Goal: Find contact information: Find contact information

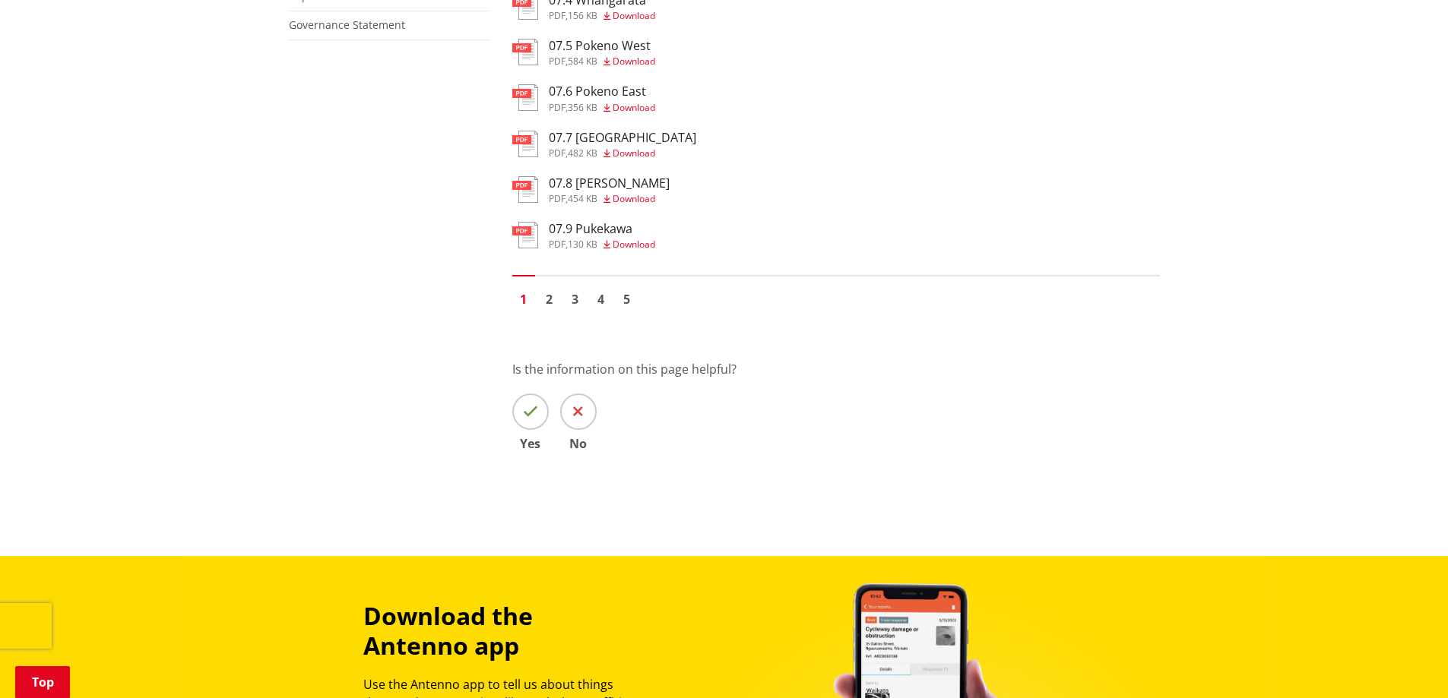
scroll to position [1222, 0]
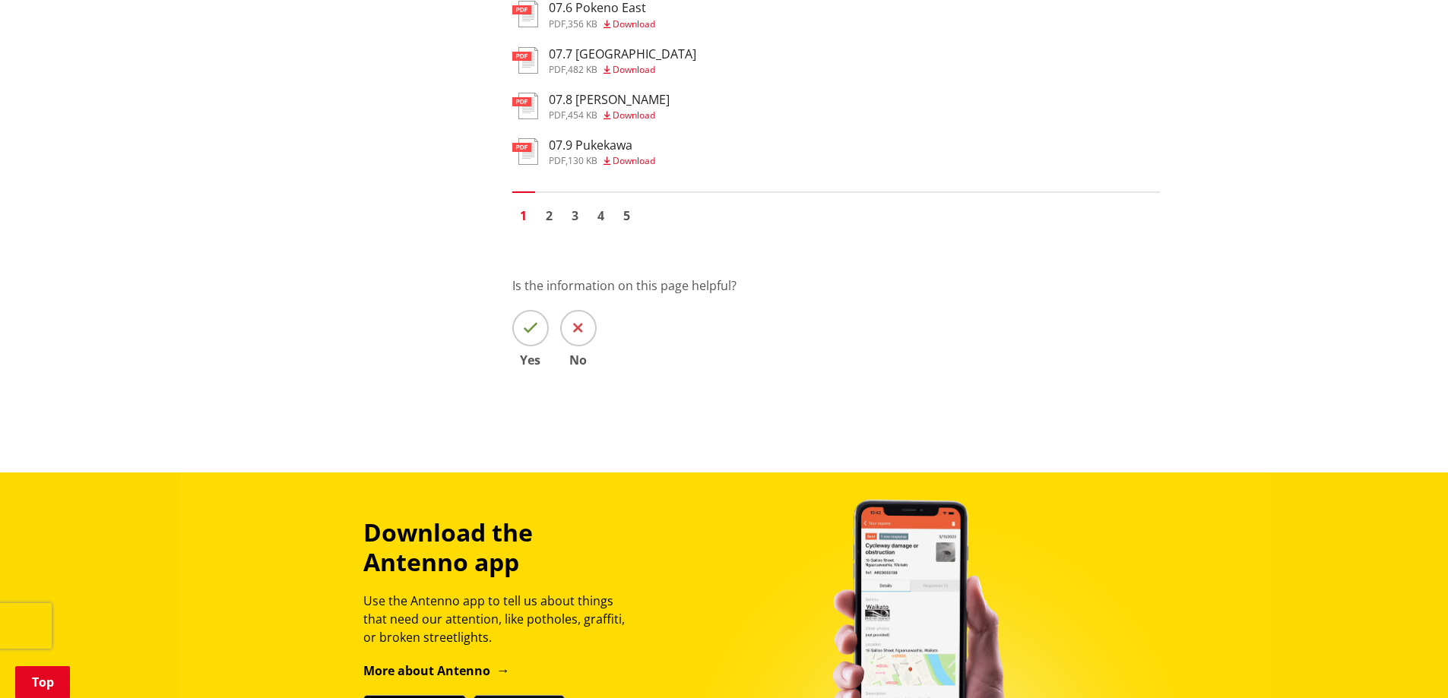
drag, startPoint x: 1453, startPoint y: 70, endPoint x: 1458, endPoint y: 417, distance: 347.3
click at [549, 214] on link "2" at bounding box center [549, 215] width 23 height 23
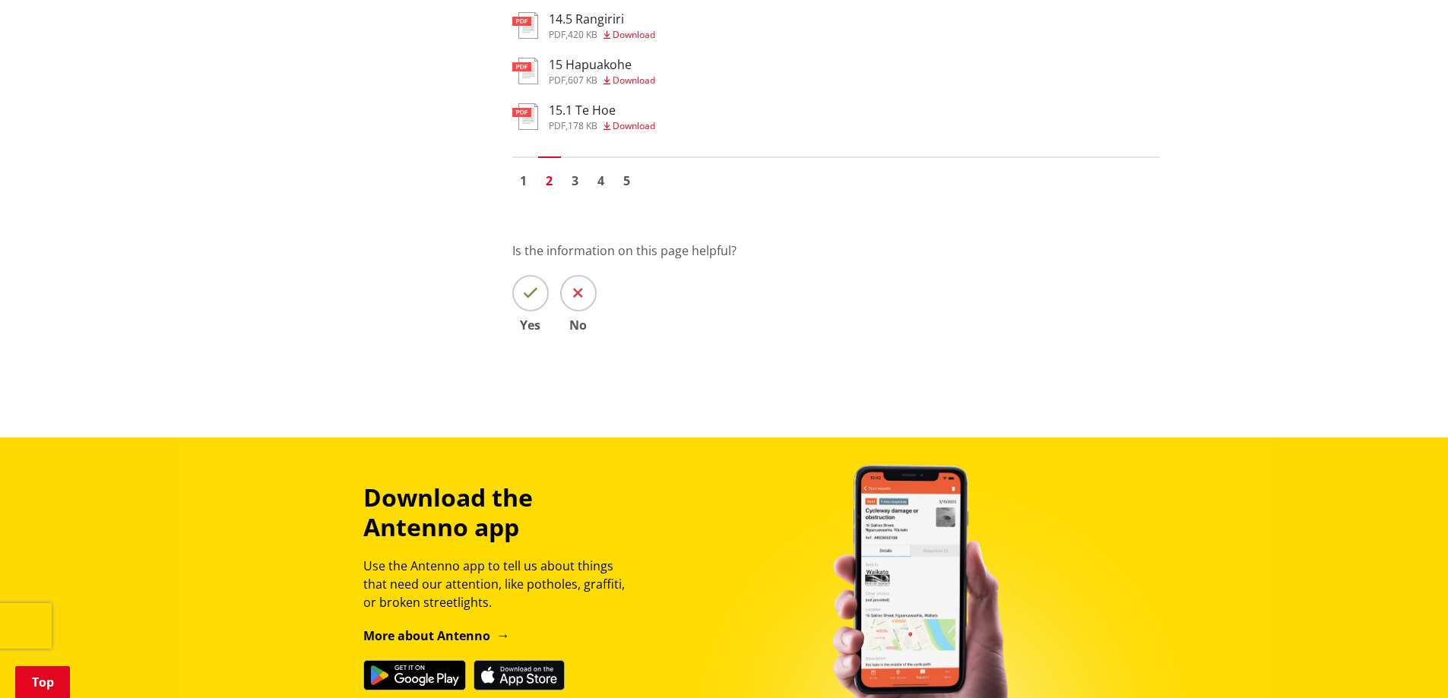
scroll to position [1273, 0]
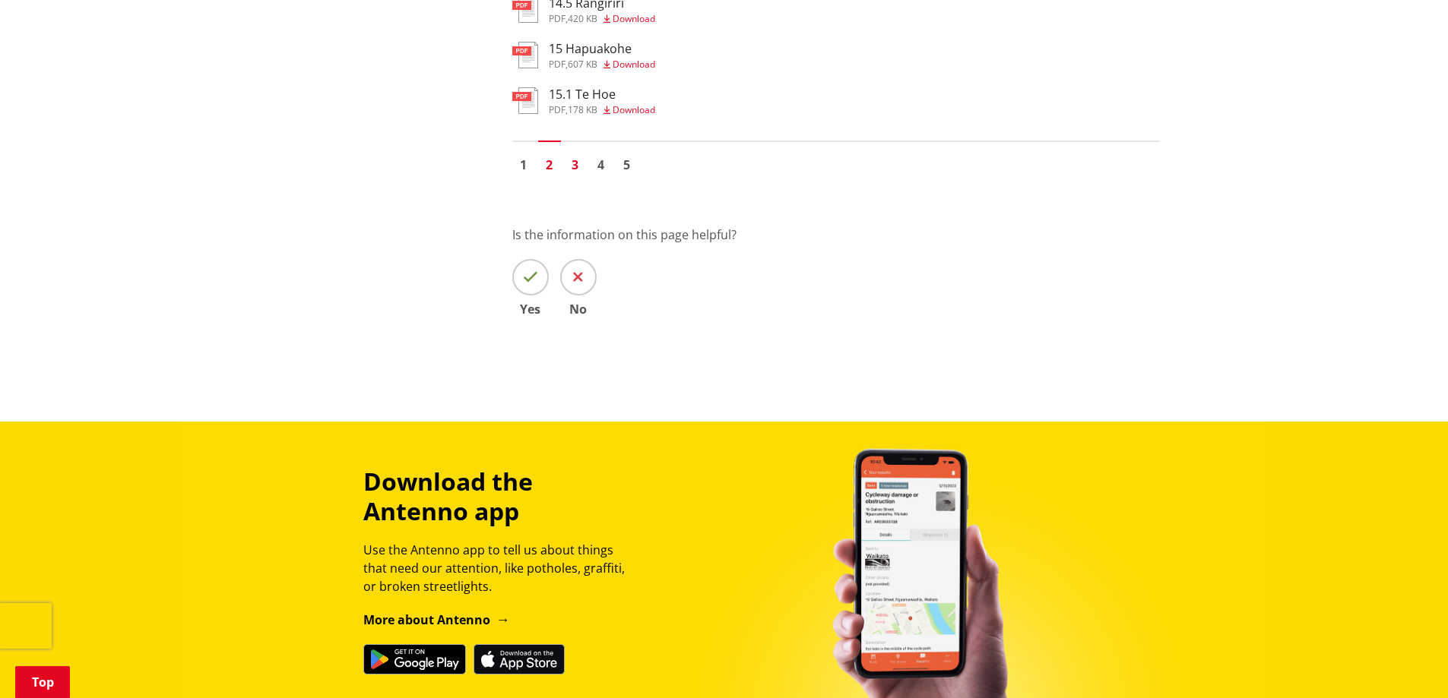
click at [577, 166] on link "3" at bounding box center [575, 165] width 23 height 23
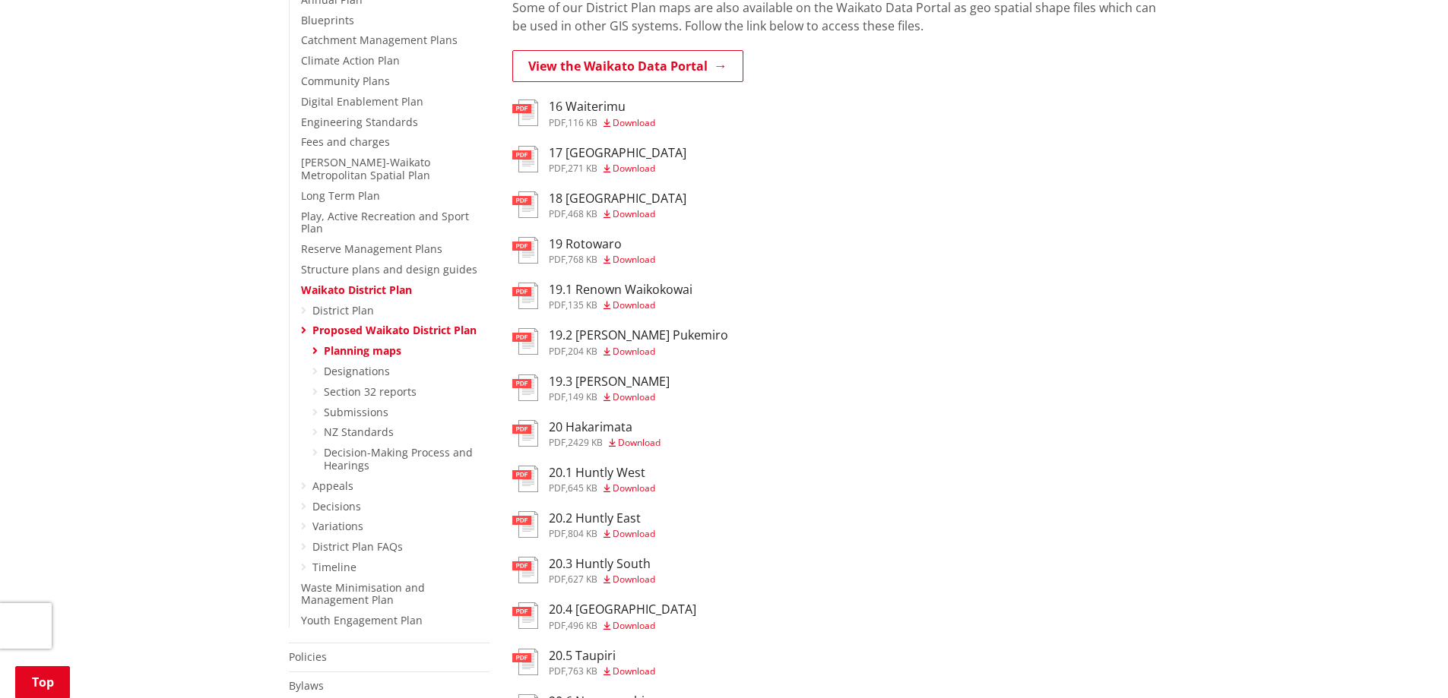
scroll to position [397, 0]
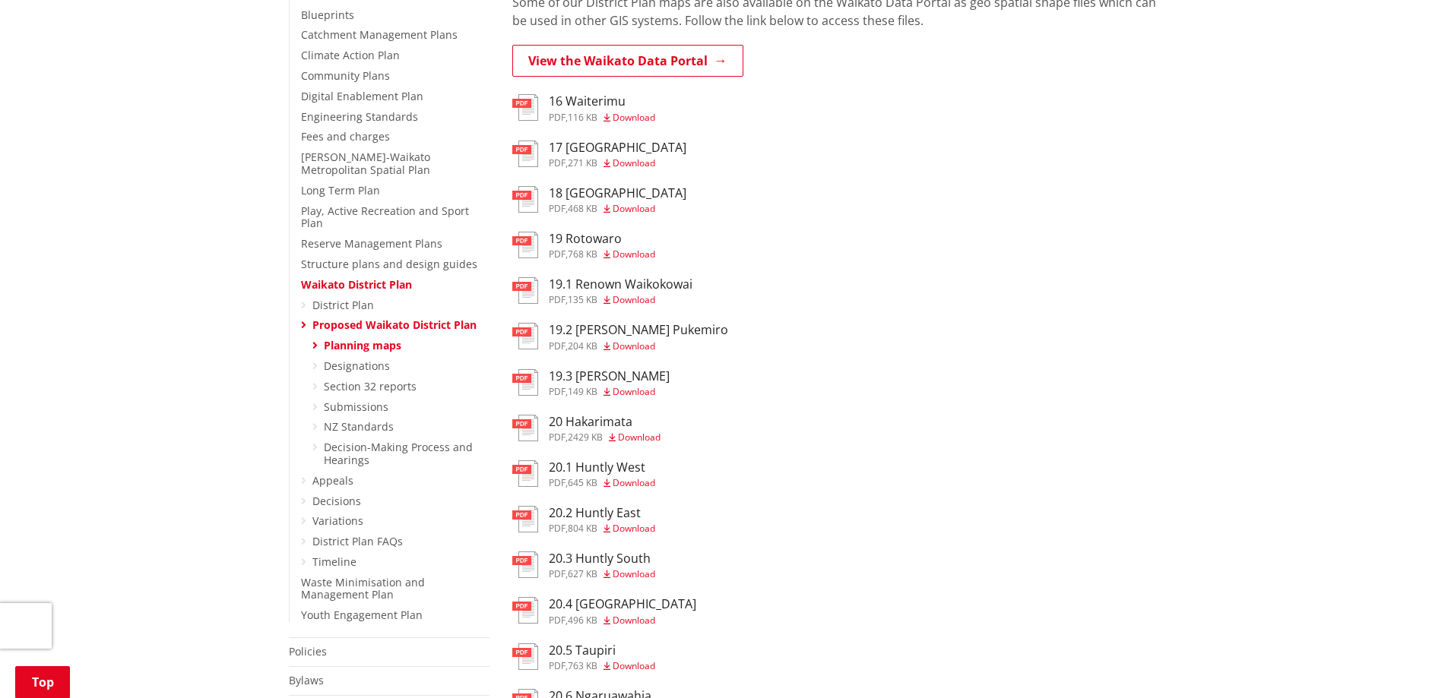
click at [596, 605] on h3 "20.4 Huntly Town Centre" at bounding box center [622, 604] width 147 height 14
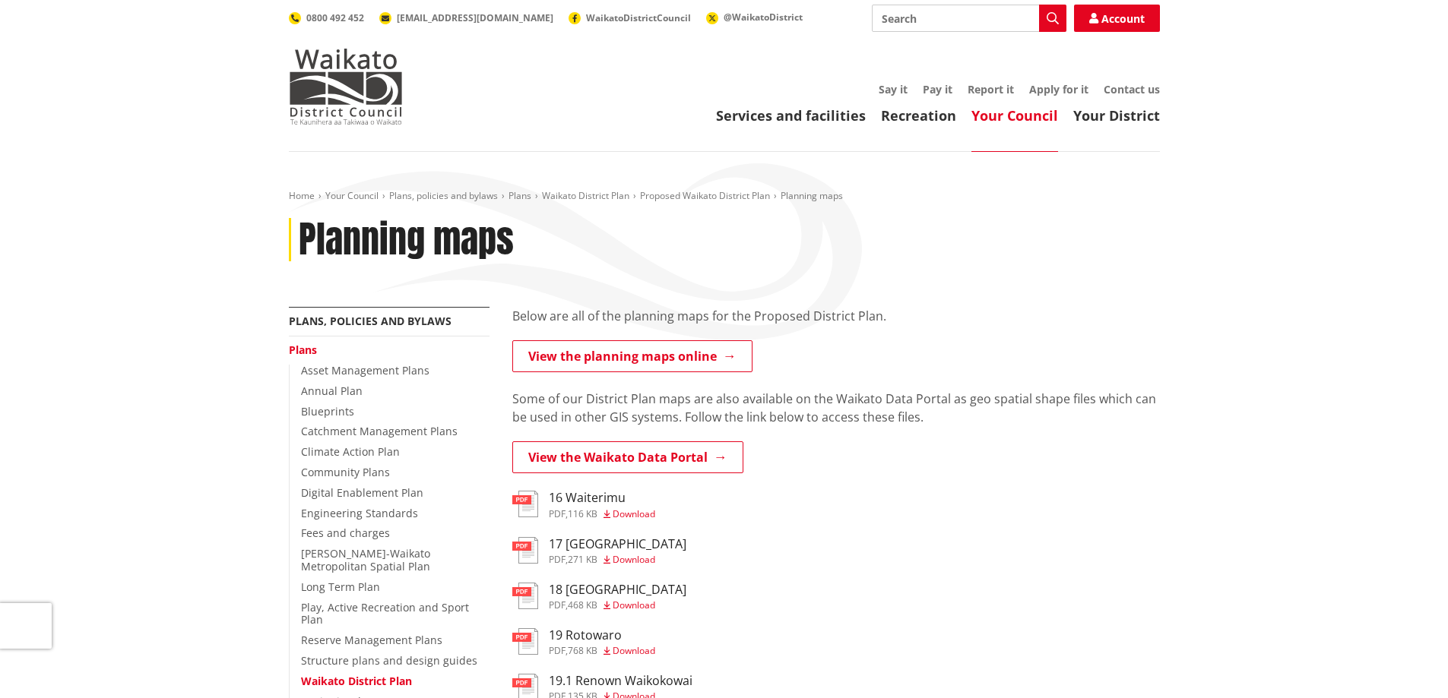
scroll to position [397, 0]
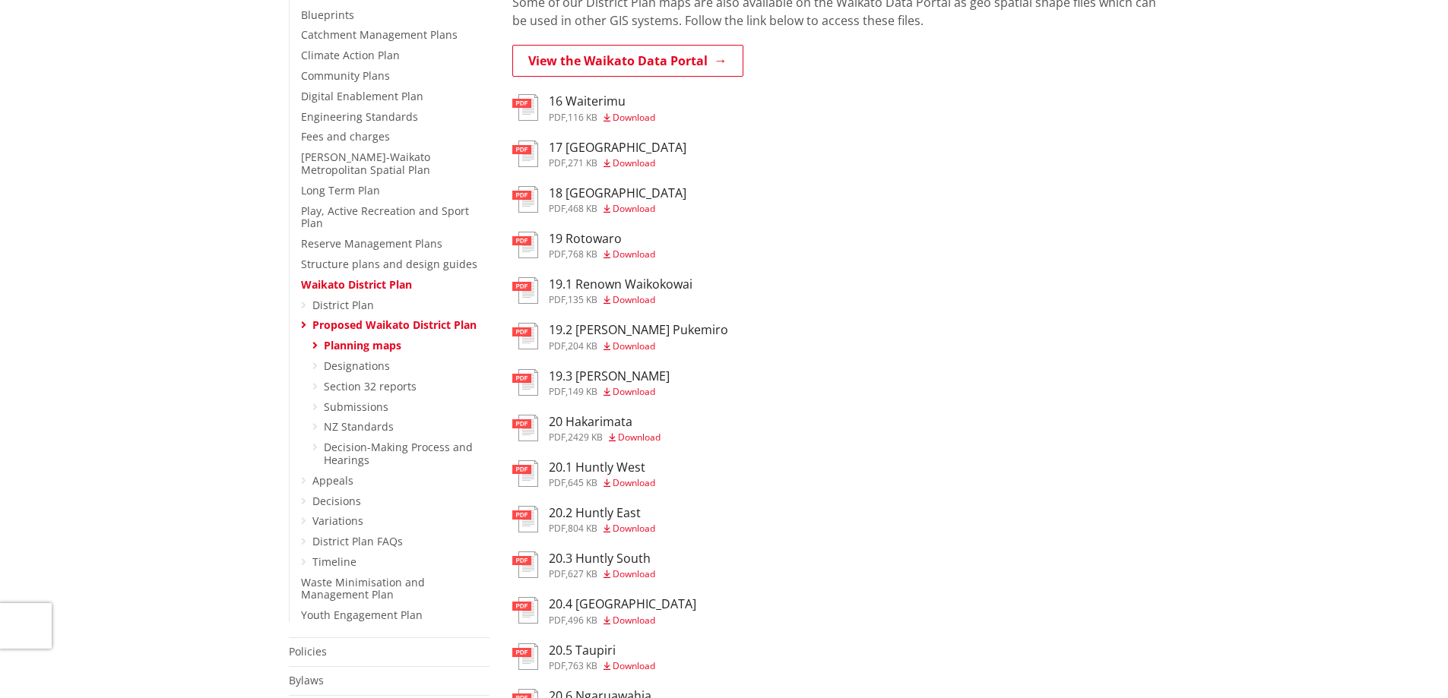
click at [573, 469] on h3 "20.1 Huntly West" at bounding box center [602, 468] width 106 height 14
click at [605, 514] on h3 "20.2 Huntly East" at bounding box center [602, 513] width 106 height 14
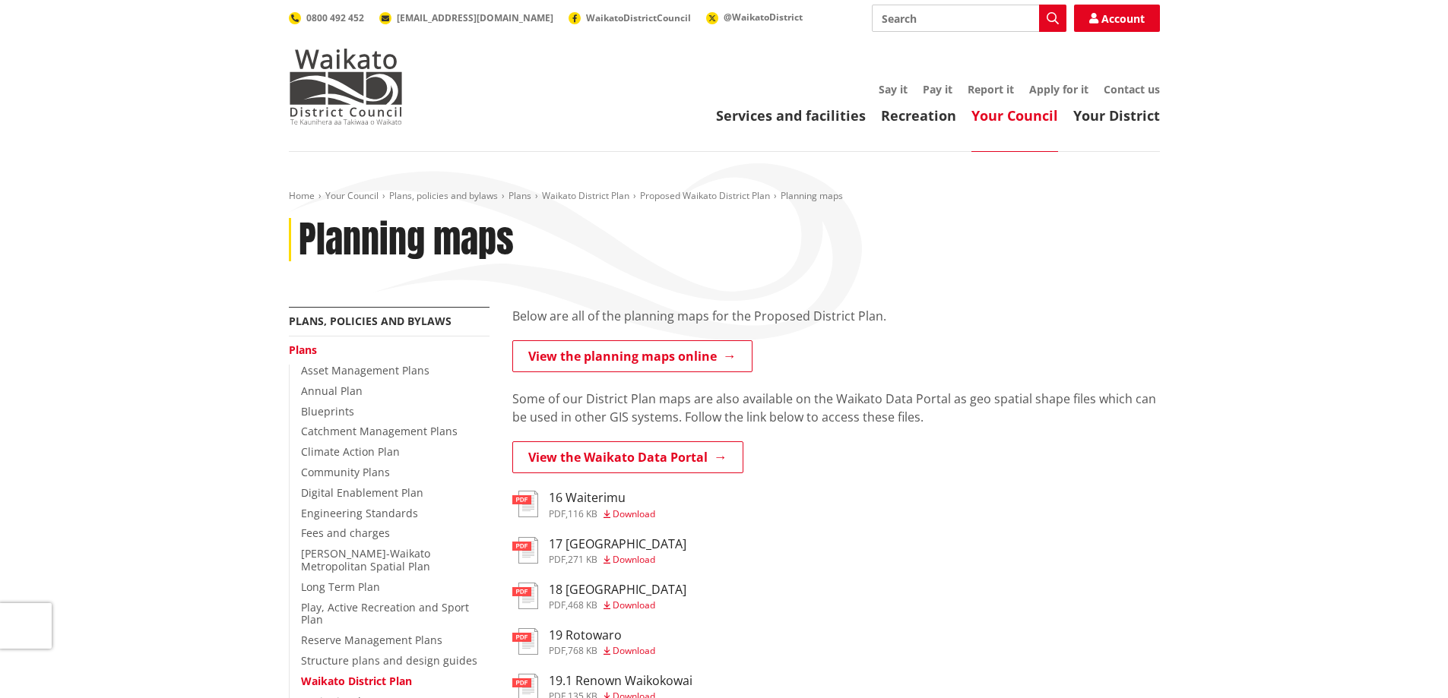
scroll to position [397, 0]
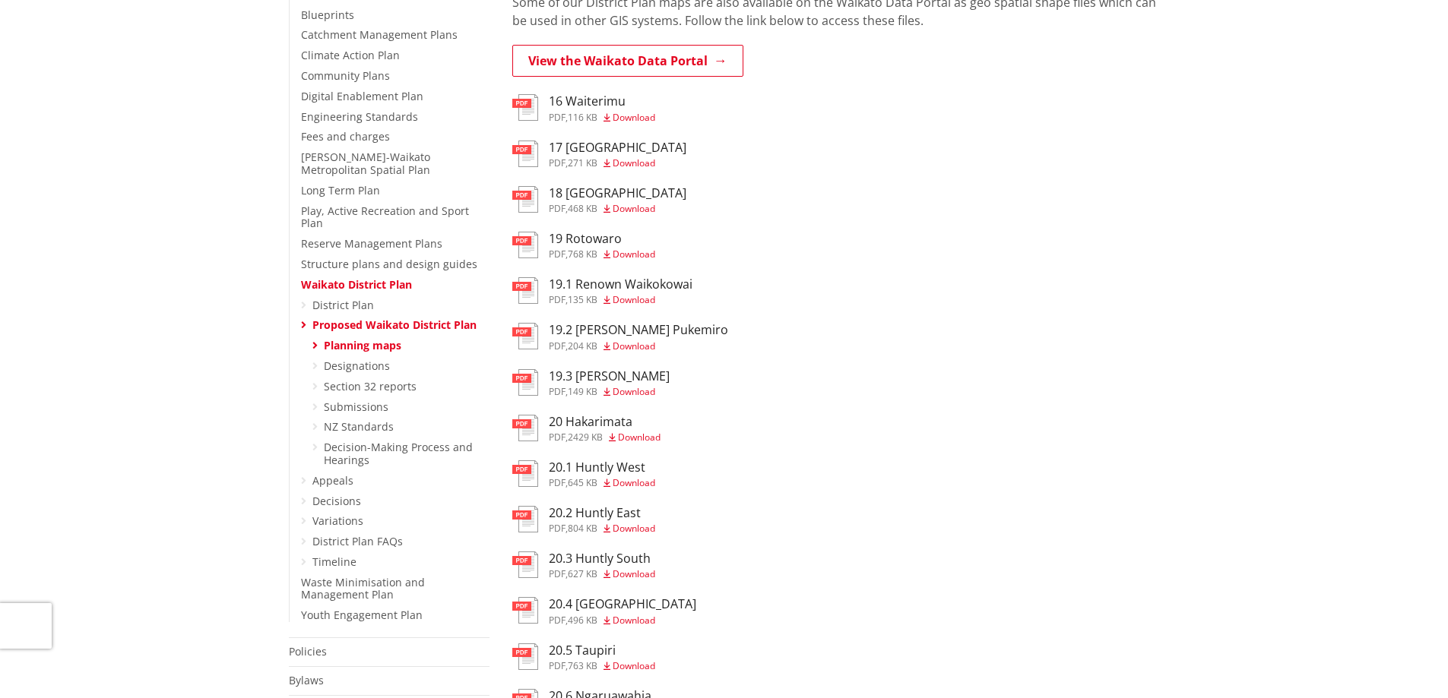
click at [339, 277] on link "Waikato District Plan" at bounding box center [356, 284] width 111 height 14
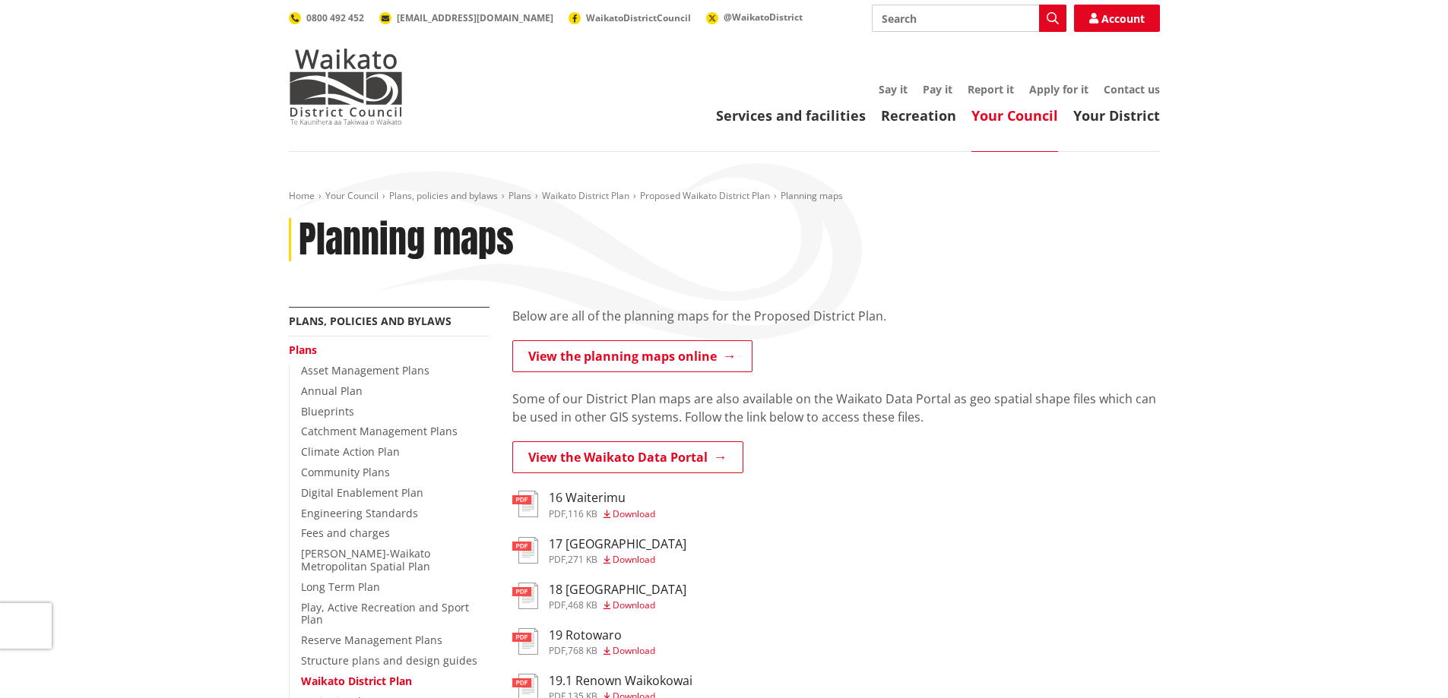
scroll to position [397, 0]
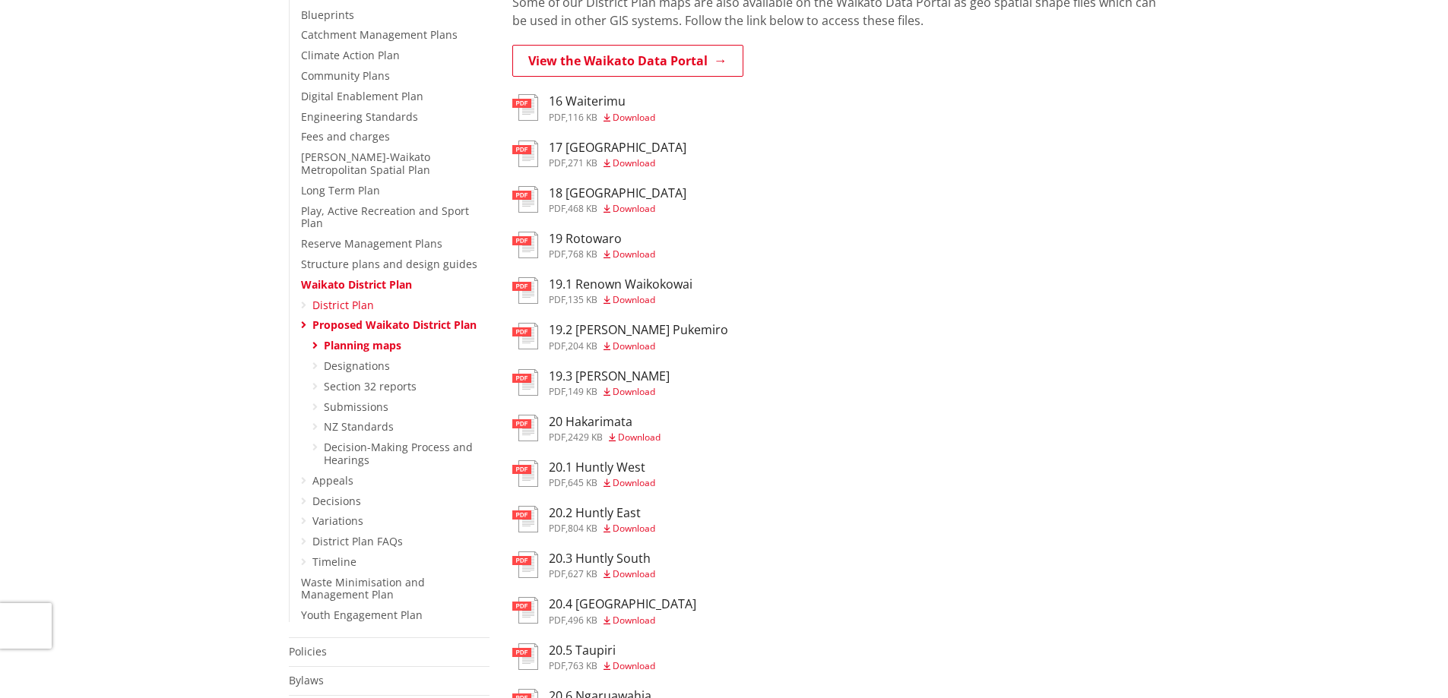
click at [331, 298] on link "District Plan" at bounding box center [343, 305] width 62 height 14
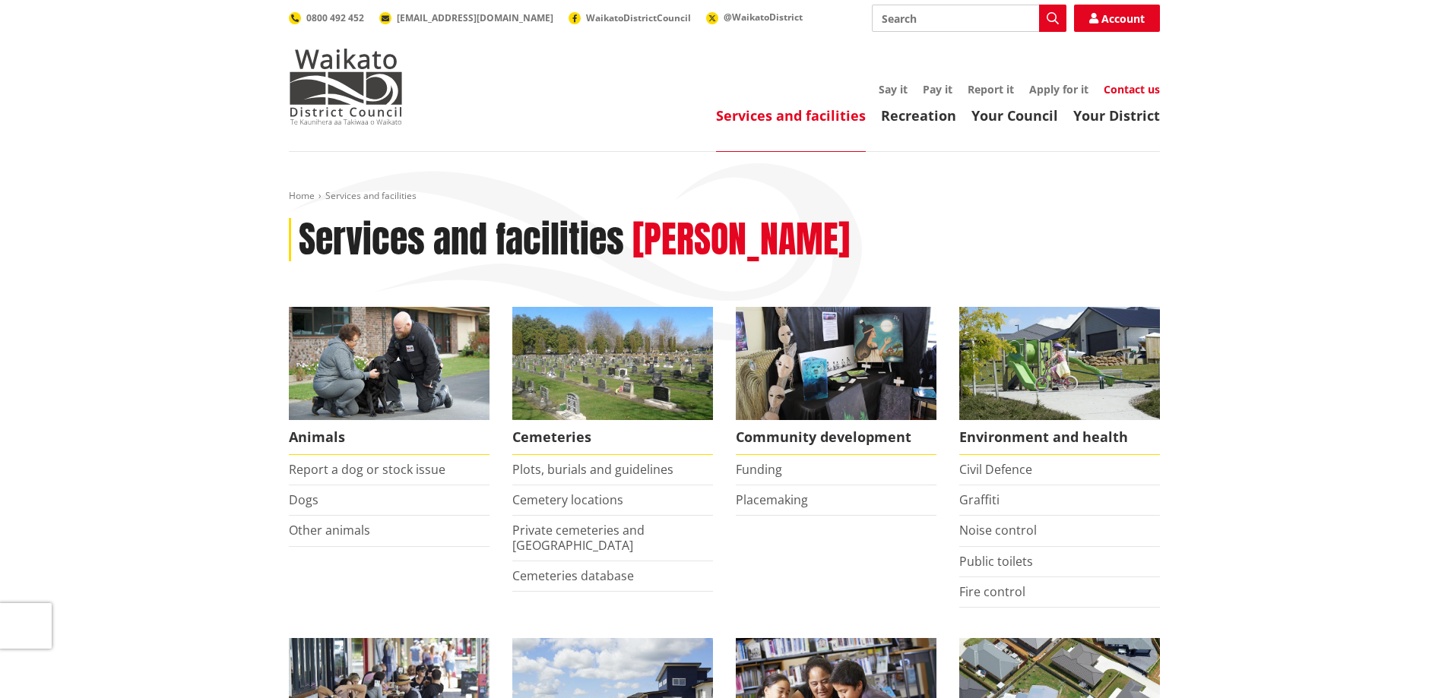
click at [1139, 87] on link "Contact us" at bounding box center [1131, 89] width 56 height 14
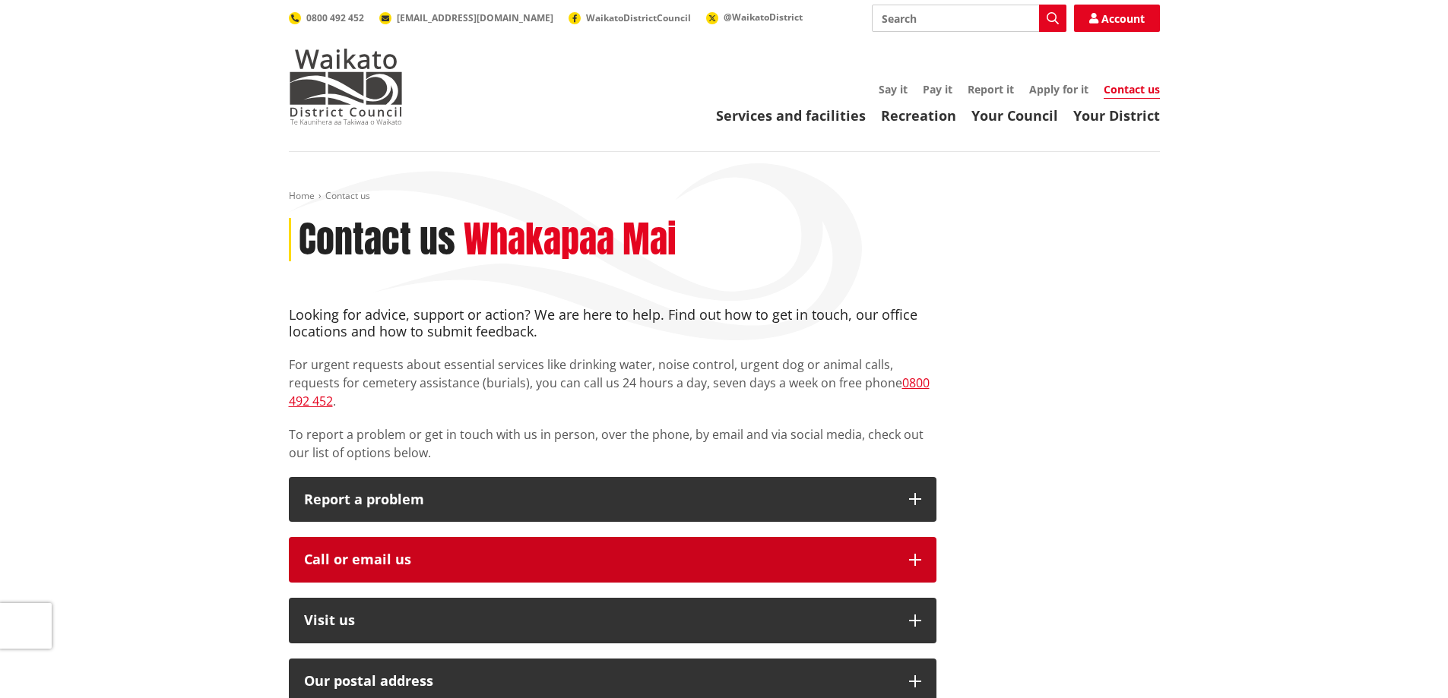
click at [391, 552] on div "Call or email us" at bounding box center [599, 559] width 590 height 15
